Goal: Task Accomplishment & Management: Complete application form

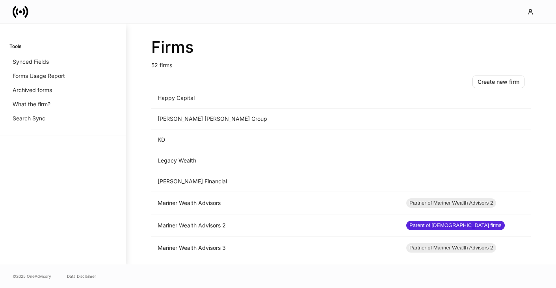
scroll to position [591, 0]
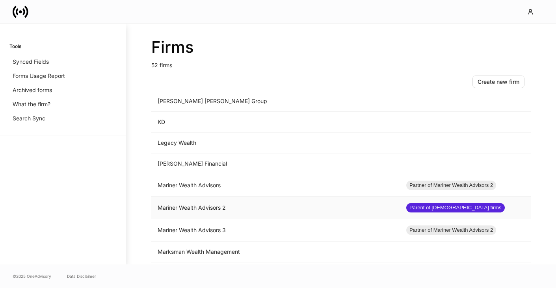
click at [198, 206] on td "Mariner Wealth Advisors 2" at bounding box center [275, 208] width 248 height 22
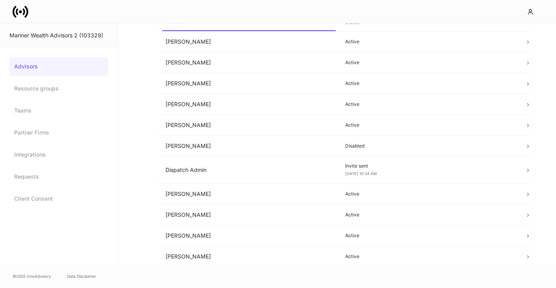
scroll to position [78, 0]
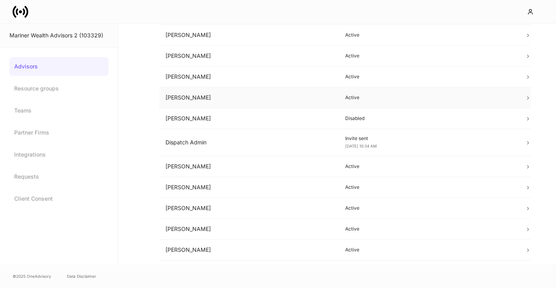
click at [198, 99] on td "Dan Cohen" at bounding box center [249, 97] width 180 height 21
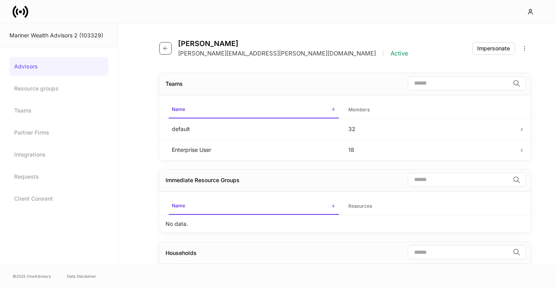
click at [167, 50] on icon "button" at bounding box center [165, 48] width 6 height 6
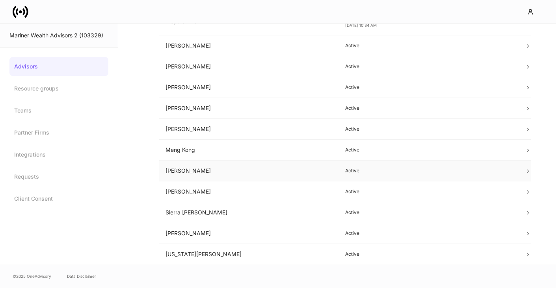
scroll to position [199, 0]
click at [196, 191] on td "Peter Chak" at bounding box center [249, 192] width 180 height 21
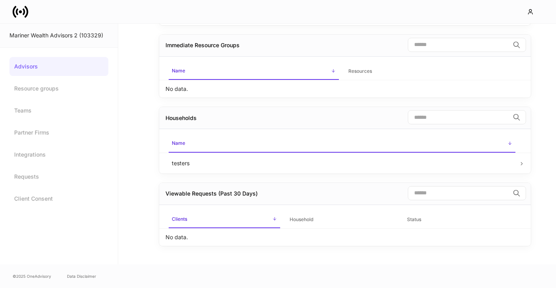
scroll to position [135, 0]
click at [66, 87] on link "Resource groups" at bounding box center [58, 88] width 99 height 19
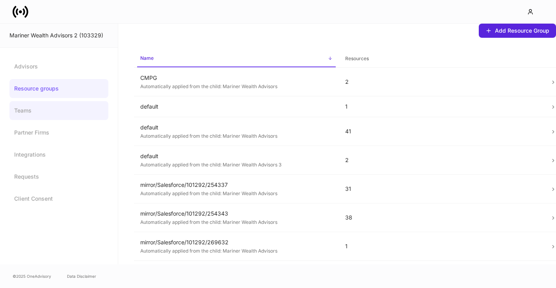
click at [45, 104] on link "Teams" at bounding box center [58, 110] width 99 height 19
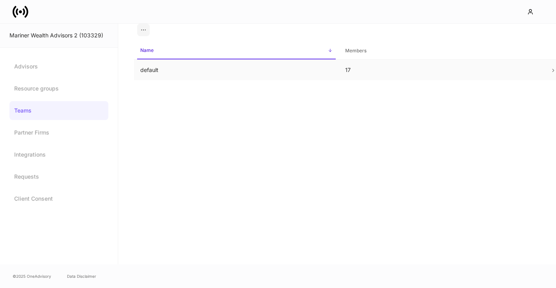
click at [148, 70] on td "default" at bounding box center [236, 70] width 205 height 21
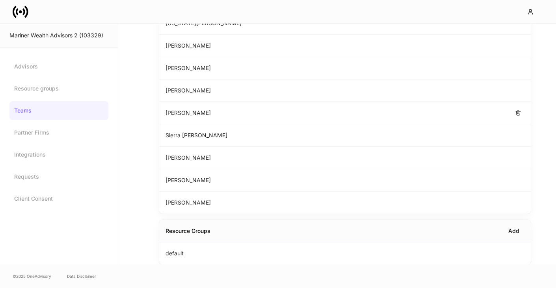
scroll to position [248, 0]
click at [44, 37] on div "Mariner Wealth Advisors 2 (103329)" at bounding box center [58, 36] width 99 height 8
click at [29, 12] on link at bounding box center [24, 12] width 22 height 16
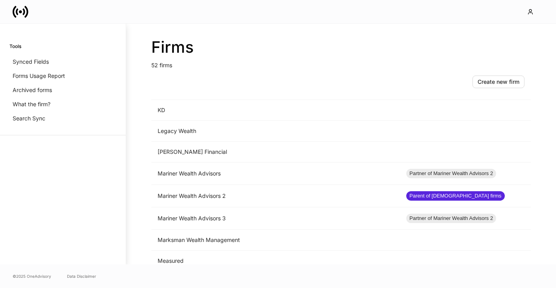
scroll to position [630, 0]
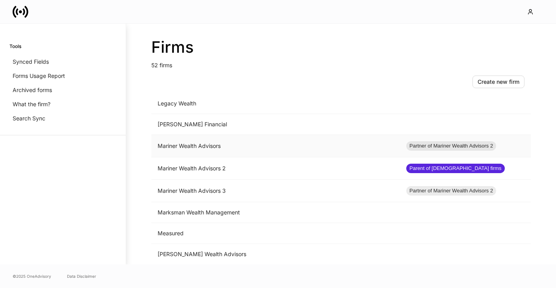
click at [182, 152] on td "Mariner Wealth Advisors" at bounding box center [275, 146] width 248 height 22
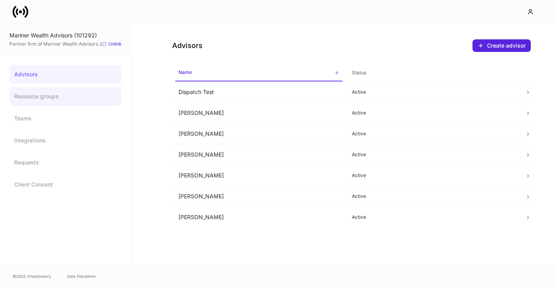
click at [52, 105] on link "Resource groups" at bounding box center [65, 96] width 112 height 19
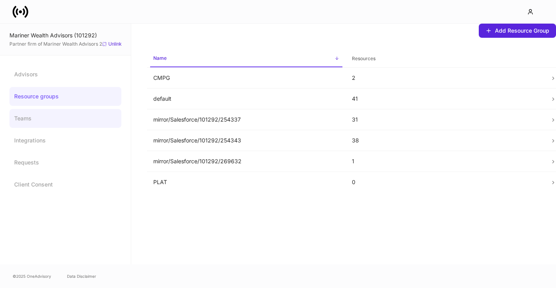
click at [33, 122] on link "Teams" at bounding box center [65, 118] width 112 height 19
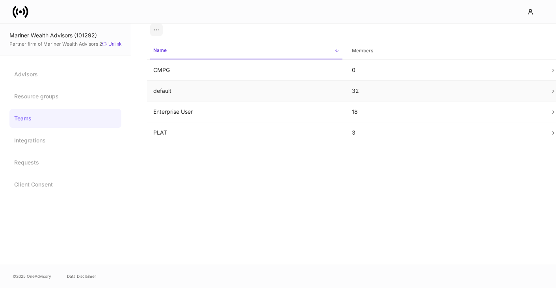
click at [210, 95] on td "default" at bounding box center [246, 91] width 198 height 21
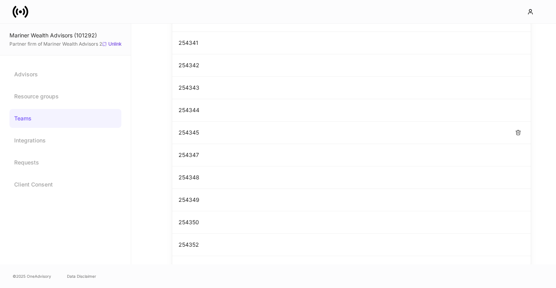
scroll to position [254, 0]
click at [192, 62] on p "254341" at bounding box center [188, 62] width 20 height 8
copy p "254341"
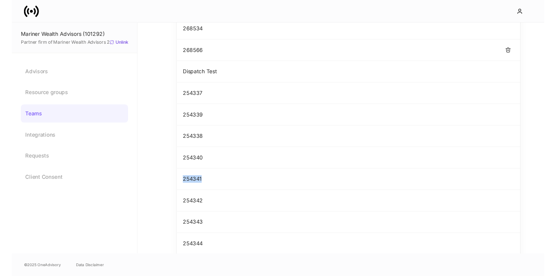
scroll to position [120, 0]
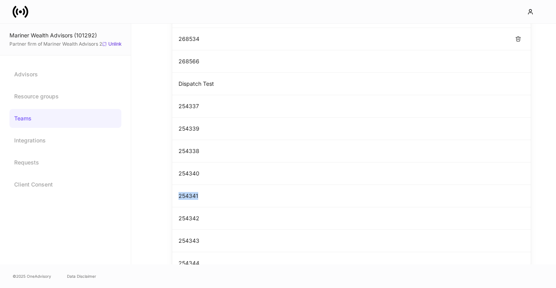
click at [188, 40] on p "268534" at bounding box center [188, 39] width 21 height 8
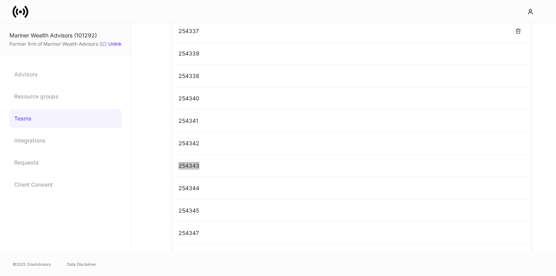
scroll to position [234, 0]
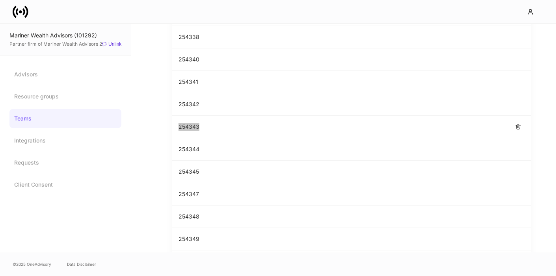
click at [194, 123] on p "254343" at bounding box center [188, 127] width 21 height 8
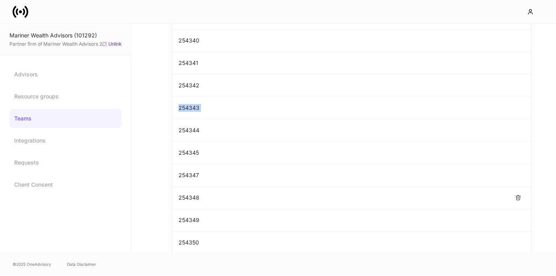
scroll to position [230, 0]
click at [194, 132] on p "254343" at bounding box center [188, 131] width 21 height 8
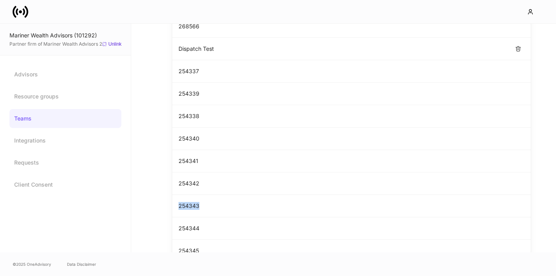
scroll to position [216, 0]
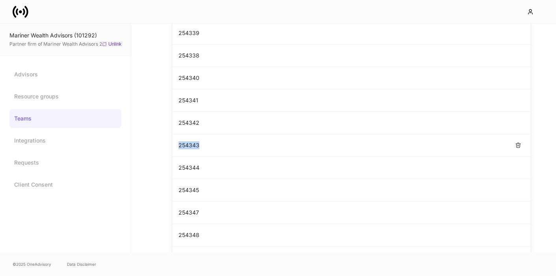
click at [185, 141] on p "254343" at bounding box center [188, 145] width 21 height 8
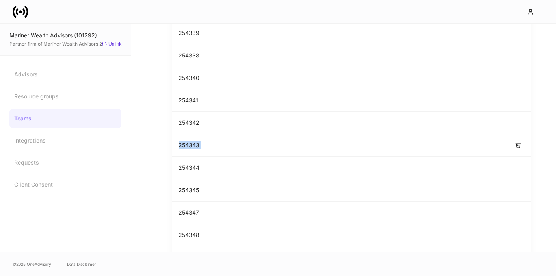
click at [185, 141] on p "254343" at bounding box center [188, 145] width 21 height 8
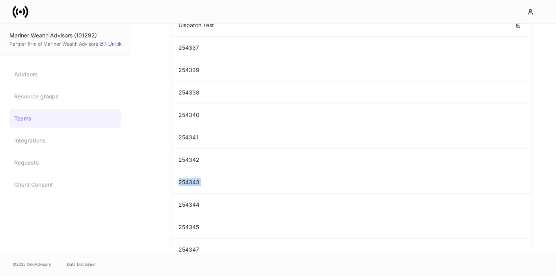
scroll to position [196, 0]
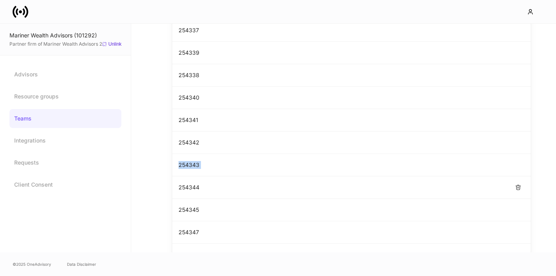
click at [189, 176] on div "254344" at bounding box center [351, 187] width 358 height 22
click at [190, 163] on p "254343" at bounding box center [188, 165] width 21 height 8
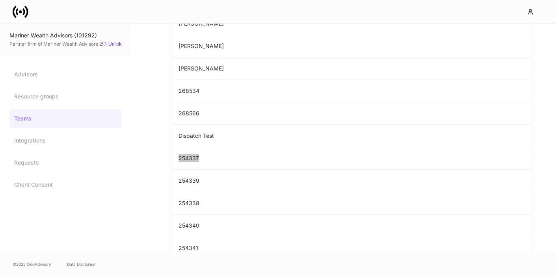
scroll to position [35, 0]
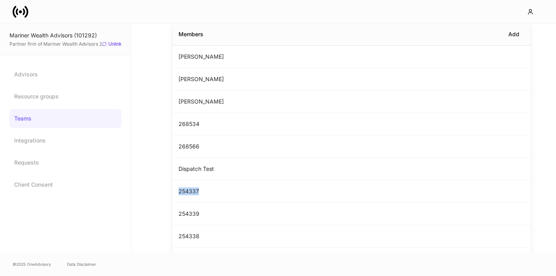
click at [284, 30] on div "Add" at bounding box center [363, 34] width 321 height 13
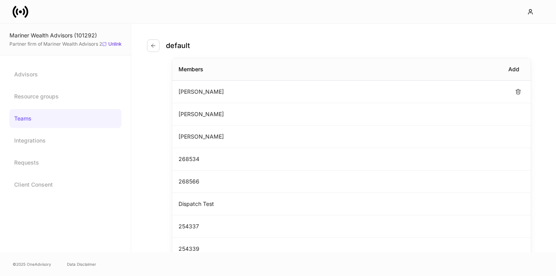
scroll to position [0, 0]
click at [514, 223] on button "button" at bounding box center [518, 226] width 13 height 13
click at [38, 109] on link "Teams" at bounding box center [65, 118] width 112 height 19
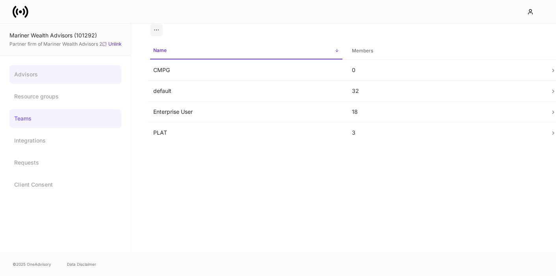
click at [39, 78] on link "Advisors" at bounding box center [65, 74] width 112 height 19
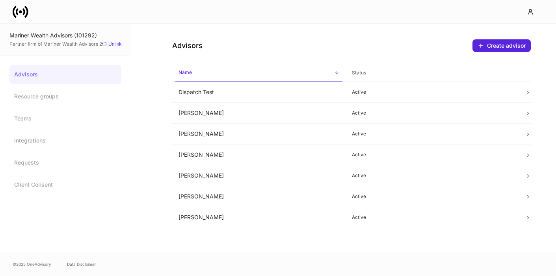
click at [30, 17] on link at bounding box center [24, 12] width 22 height 16
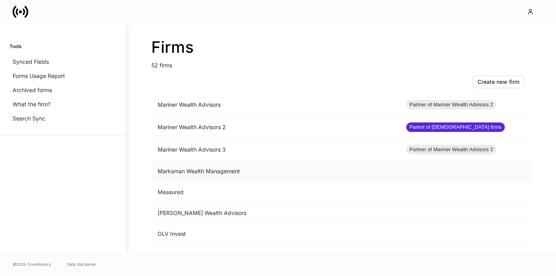
scroll to position [636, 0]
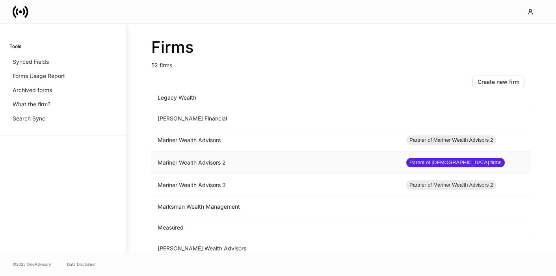
click at [184, 161] on td "Mariner Wealth Advisors 2" at bounding box center [275, 163] width 248 height 22
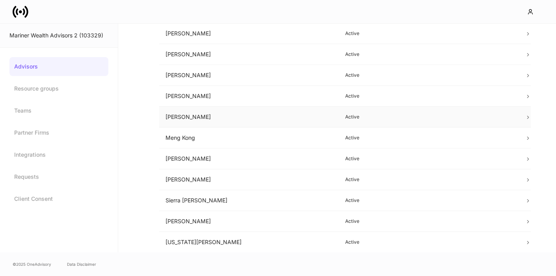
scroll to position [211, 0]
click at [199, 181] on td "Peter Chak" at bounding box center [249, 179] width 180 height 21
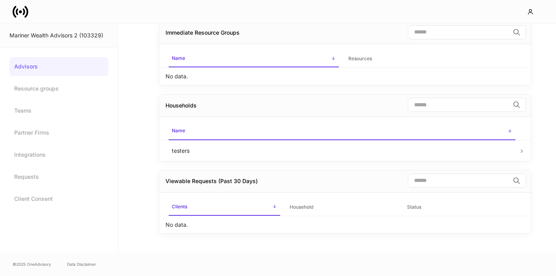
scroll to position [126, 0]
click at [53, 60] on link "Advisors" at bounding box center [58, 66] width 99 height 19
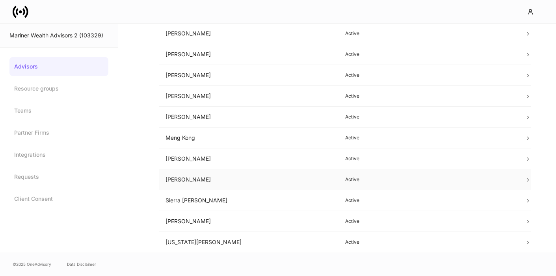
click at [228, 186] on td "Peter Chak" at bounding box center [249, 179] width 180 height 21
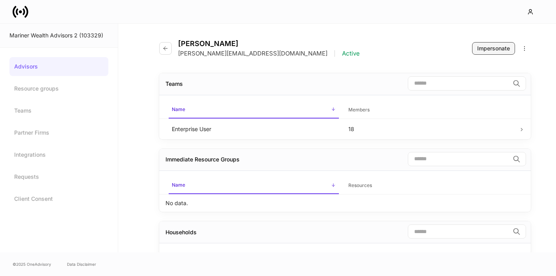
click at [504, 48] on div "Impersonate" at bounding box center [493, 48] width 33 height 8
click at [28, 8] on icon at bounding box center [21, 12] width 16 height 16
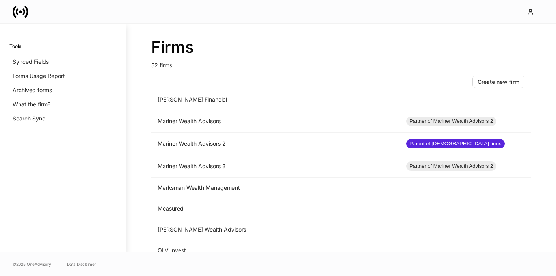
scroll to position [658, 0]
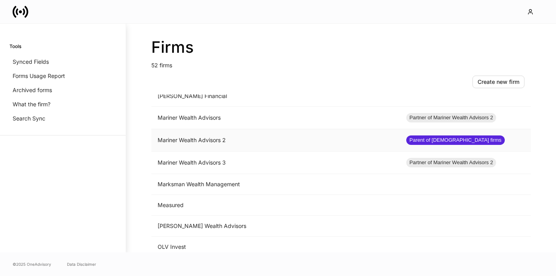
click at [206, 145] on td "Mariner Wealth Advisors 2" at bounding box center [275, 140] width 248 height 22
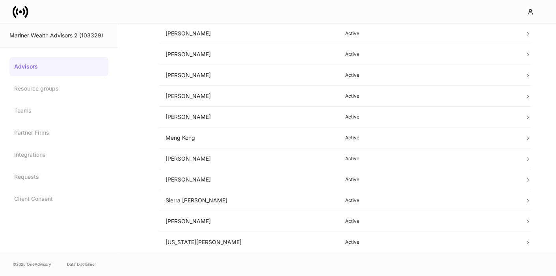
scroll to position [211, 0]
click at [37, 112] on link "Teams" at bounding box center [58, 110] width 99 height 19
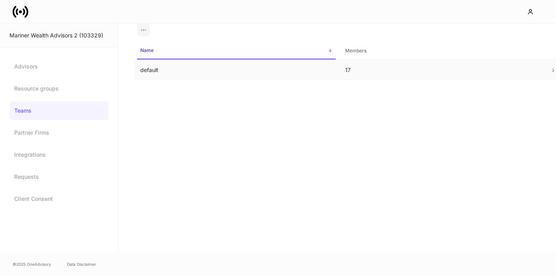
click at [143, 71] on td "default" at bounding box center [236, 70] width 205 height 21
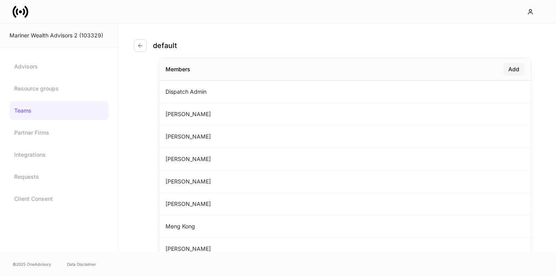
click at [516, 70] on div "Add" at bounding box center [513, 69] width 11 height 8
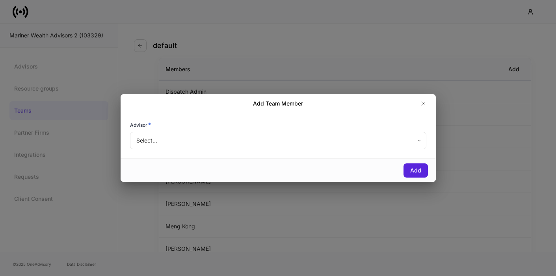
click at [213, 145] on body "Mariner Wealth Advisors 2 (103329) Advisors Resource groups Teams Partner Firms…" at bounding box center [278, 138] width 556 height 276
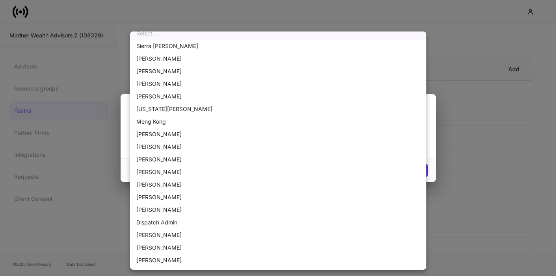
scroll to position [7, 0]
click at [473, 57] on div at bounding box center [278, 138] width 556 height 276
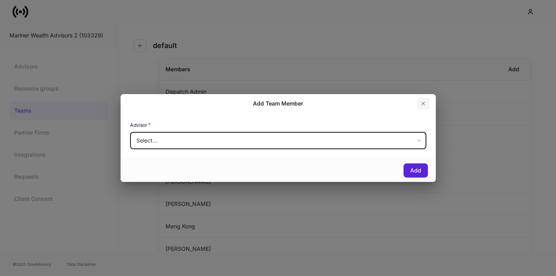
click at [421, 109] on button "button" at bounding box center [423, 103] width 13 height 13
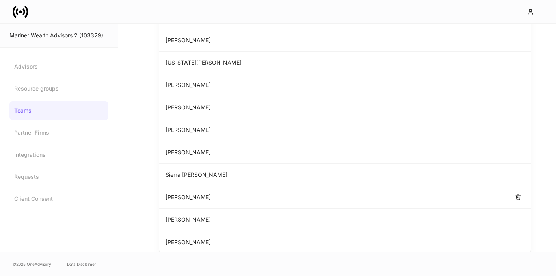
scroll to position [220, 0]
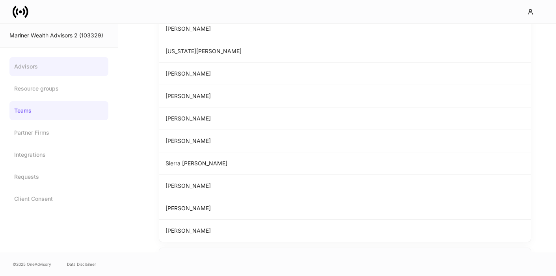
click at [18, 70] on link "Advisors" at bounding box center [58, 66] width 99 height 19
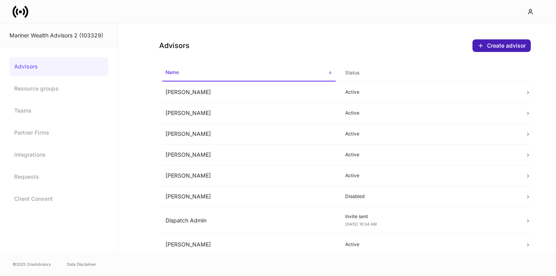
click at [496, 40] on button "Create advisor" at bounding box center [501, 45] width 58 height 13
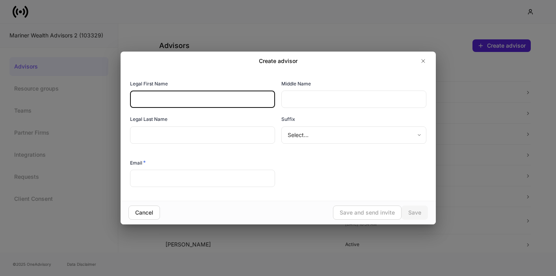
click at [191, 102] on input "text" at bounding box center [202, 99] width 145 height 17
type input "****"
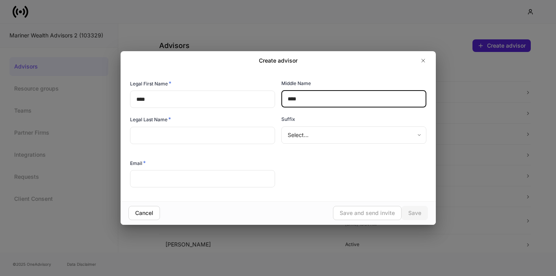
type input "****"
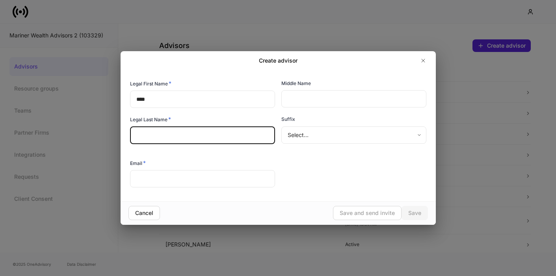
paste input "****"
type input "****"
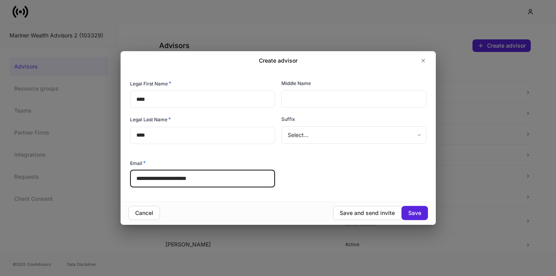
type input "**********"
click at [412, 219] on button "Save" at bounding box center [414, 213] width 26 height 14
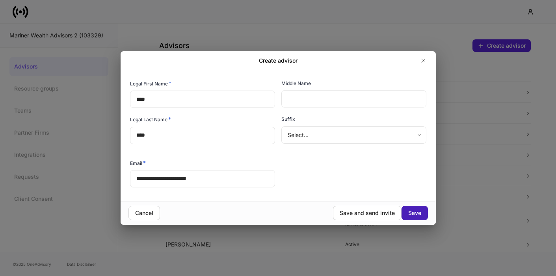
click at [413, 215] on div "Save" at bounding box center [414, 213] width 13 height 8
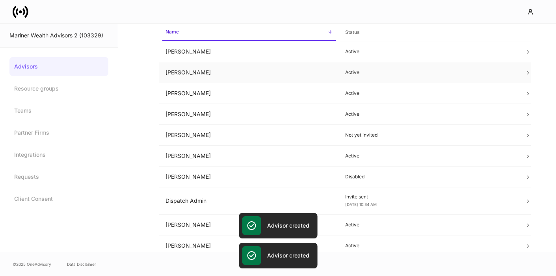
scroll to position [45, 0]
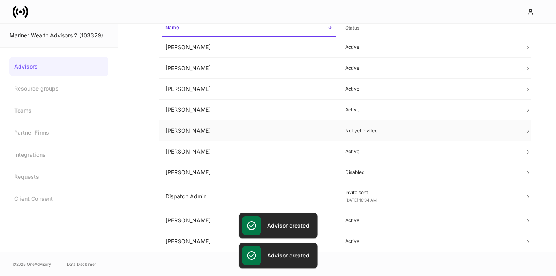
click at [350, 132] on p "Not yet invited" at bounding box center [428, 131] width 167 height 6
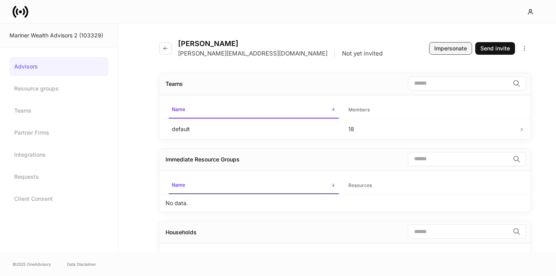
click at [454, 46] on div "Impersonate" at bounding box center [450, 48] width 33 height 8
click at [22, 70] on link "Advisors" at bounding box center [58, 66] width 99 height 19
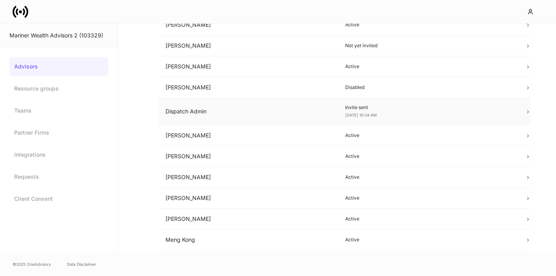
scroll to position [95, 0]
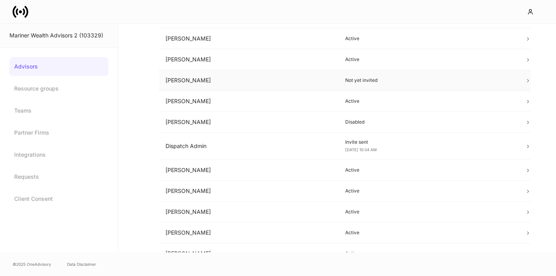
click at [377, 85] on td "Not yet invited" at bounding box center [429, 80] width 180 height 21
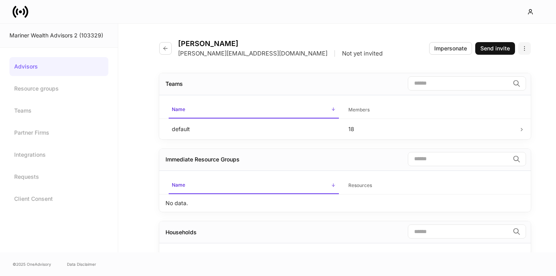
click at [527, 48] on button "button" at bounding box center [524, 48] width 13 height 13
click at [9, 70] on div at bounding box center [278, 138] width 556 height 276
click at [12, 68] on link "Advisors" at bounding box center [58, 66] width 99 height 19
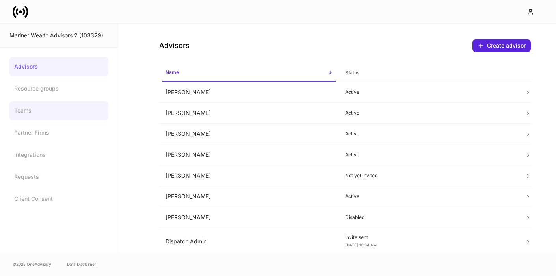
click at [20, 103] on link "Teams" at bounding box center [58, 110] width 99 height 19
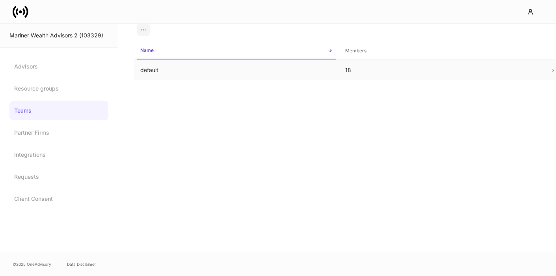
click at [176, 71] on td "default" at bounding box center [236, 70] width 205 height 21
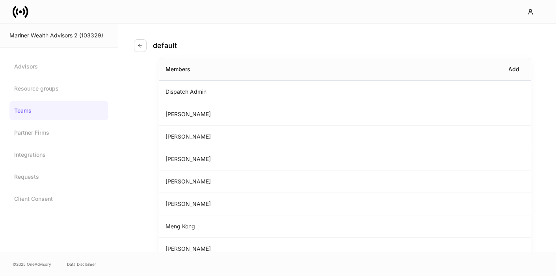
click at [48, 103] on link "Teams" at bounding box center [58, 110] width 99 height 19
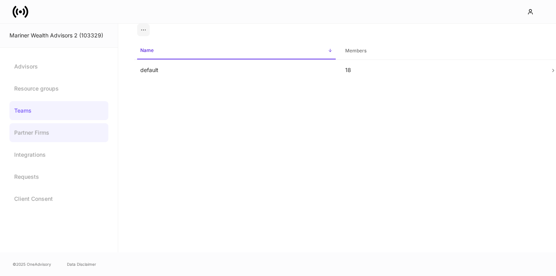
click at [39, 126] on link "Partner Firms" at bounding box center [58, 132] width 99 height 19
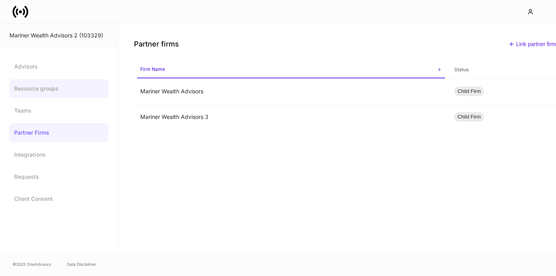
click at [48, 96] on link "Resource groups" at bounding box center [58, 88] width 99 height 19
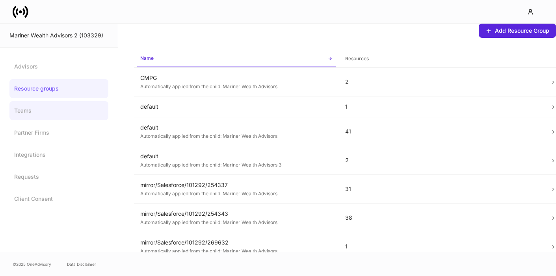
click at [41, 110] on link "Teams" at bounding box center [58, 110] width 99 height 19
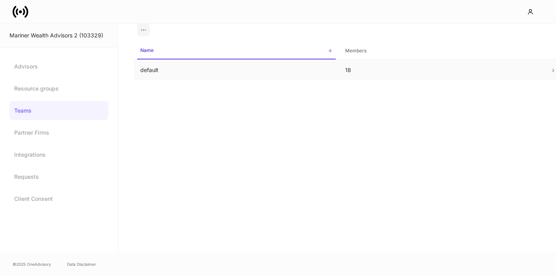
click at [172, 70] on td "default" at bounding box center [236, 70] width 205 height 21
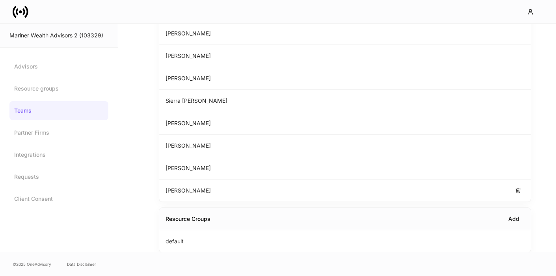
scroll to position [283, 0]
click at [516, 169] on icon "button" at bounding box center [518, 168] width 6 height 6
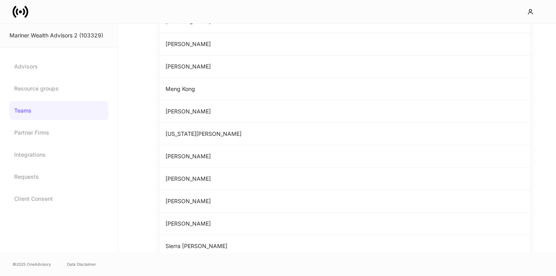
scroll to position [136, 0]
